Goal: Check status

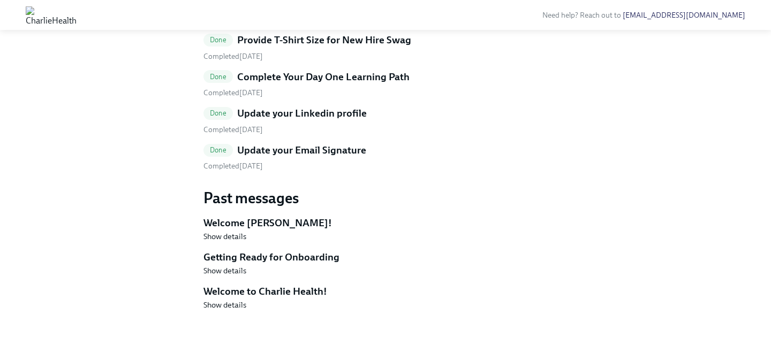
scroll to position [478, 0]
click at [328, 171] on div "Completed [DATE]" at bounding box center [385, 166] width 364 height 10
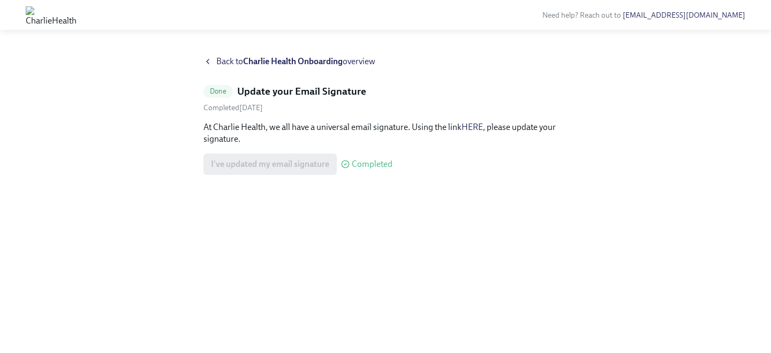
click at [11, 4] on div "Need help? Reach out to [EMAIL_ADDRESS][DOMAIN_NAME]" at bounding box center [385, 15] width 771 height 30
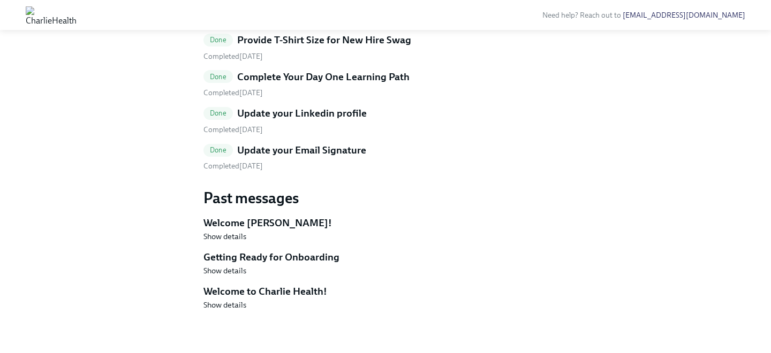
scroll to position [417, 0]
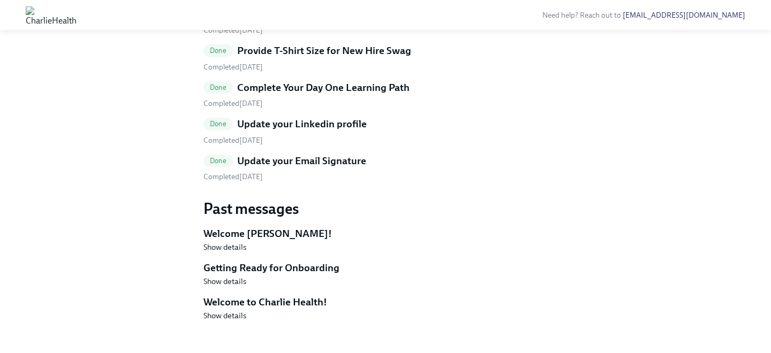
click at [259, 72] on link "Done Provide T-Shirt Size for New Hire Swag Completed [DATE]" at bounding box center [385, 58] width 364 height 28
